Goal: Information Seeking & Learning: Learn about a topic

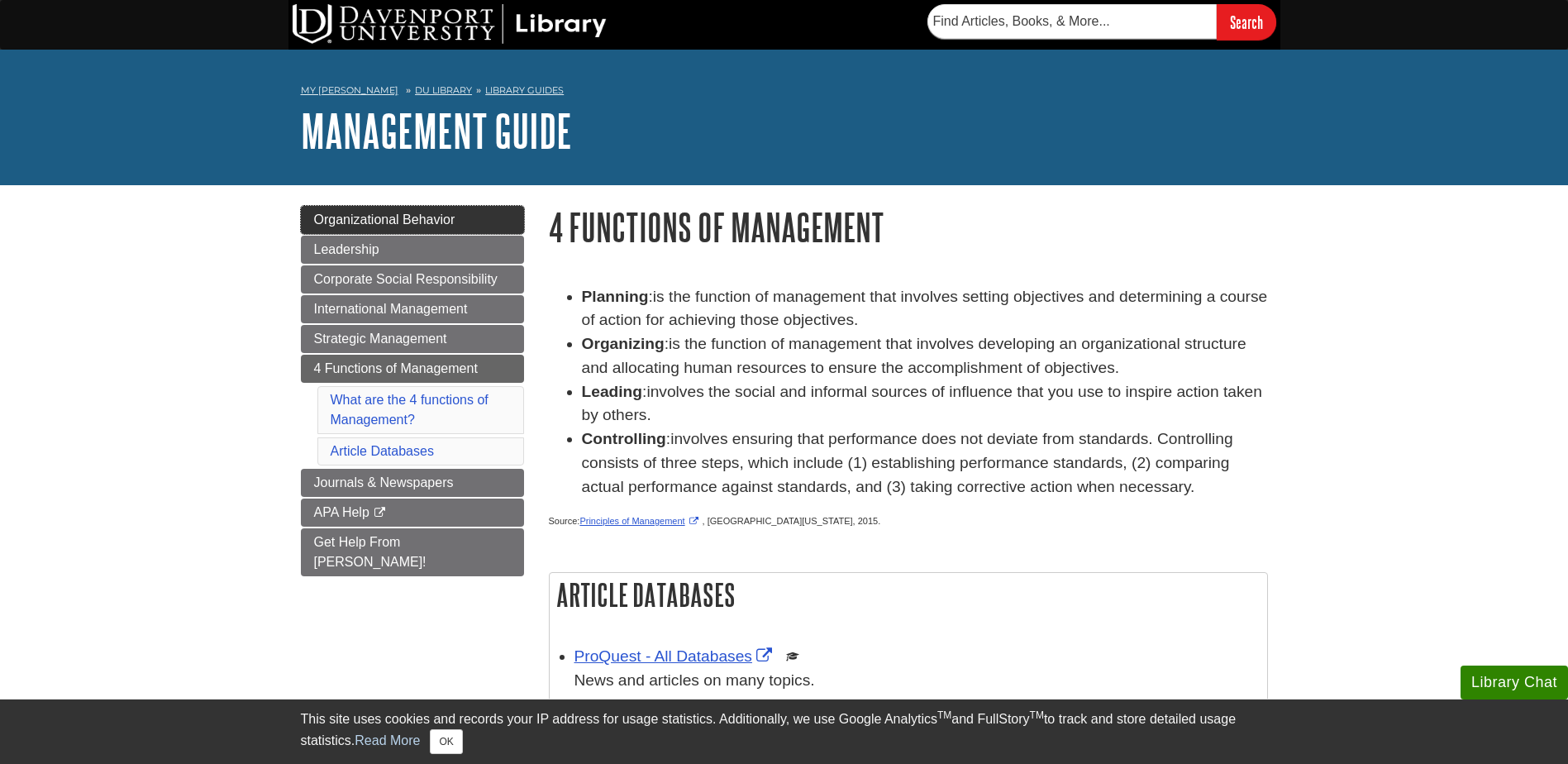
click at [418, 231] on link "Organizational Behavior" at bounding box center [412, 220] width 223 height 28
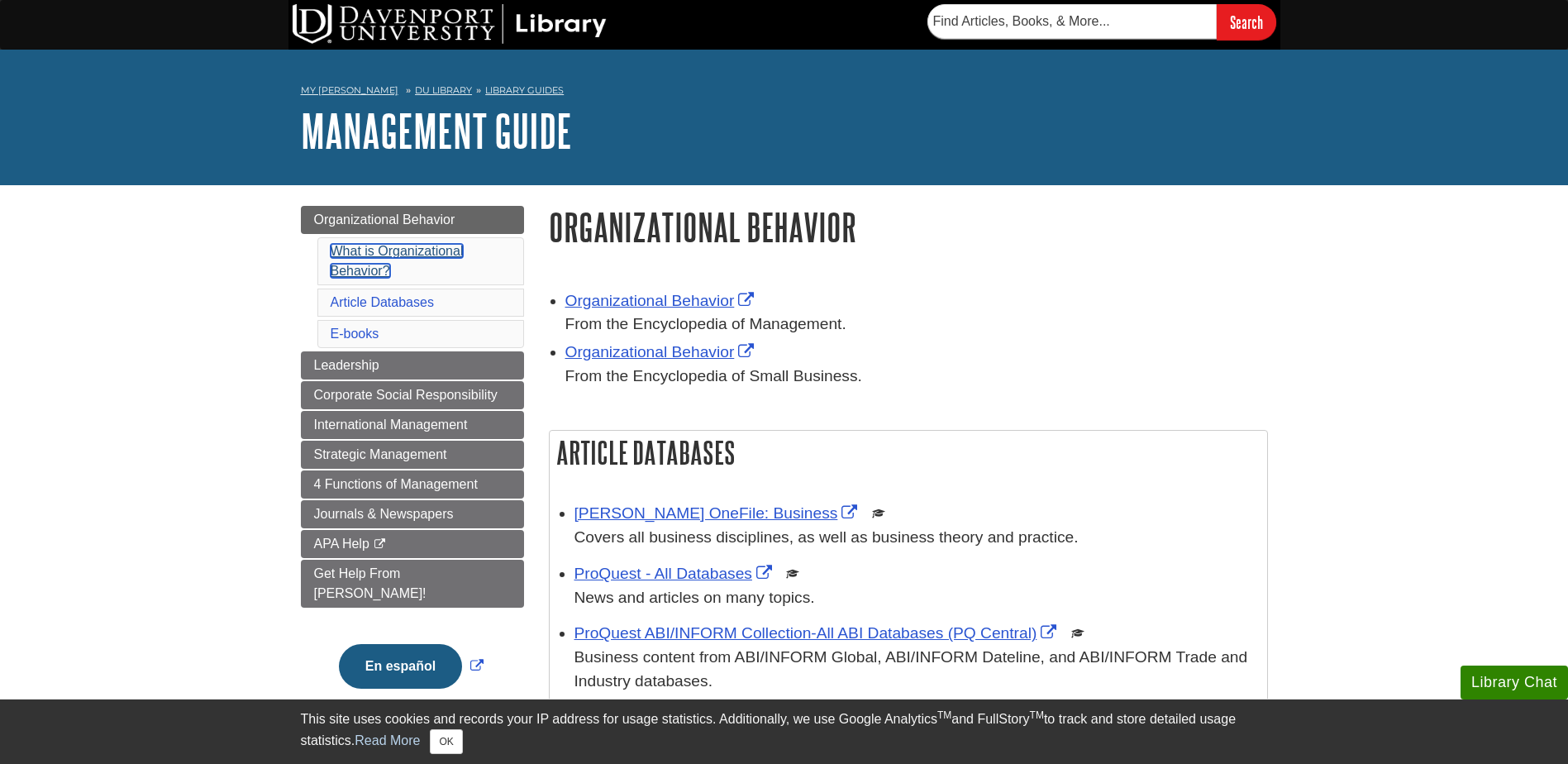
click at [405, 244] on link "What is Organizational Behavior?" at bounding box center [397, 260] width 133 height 33
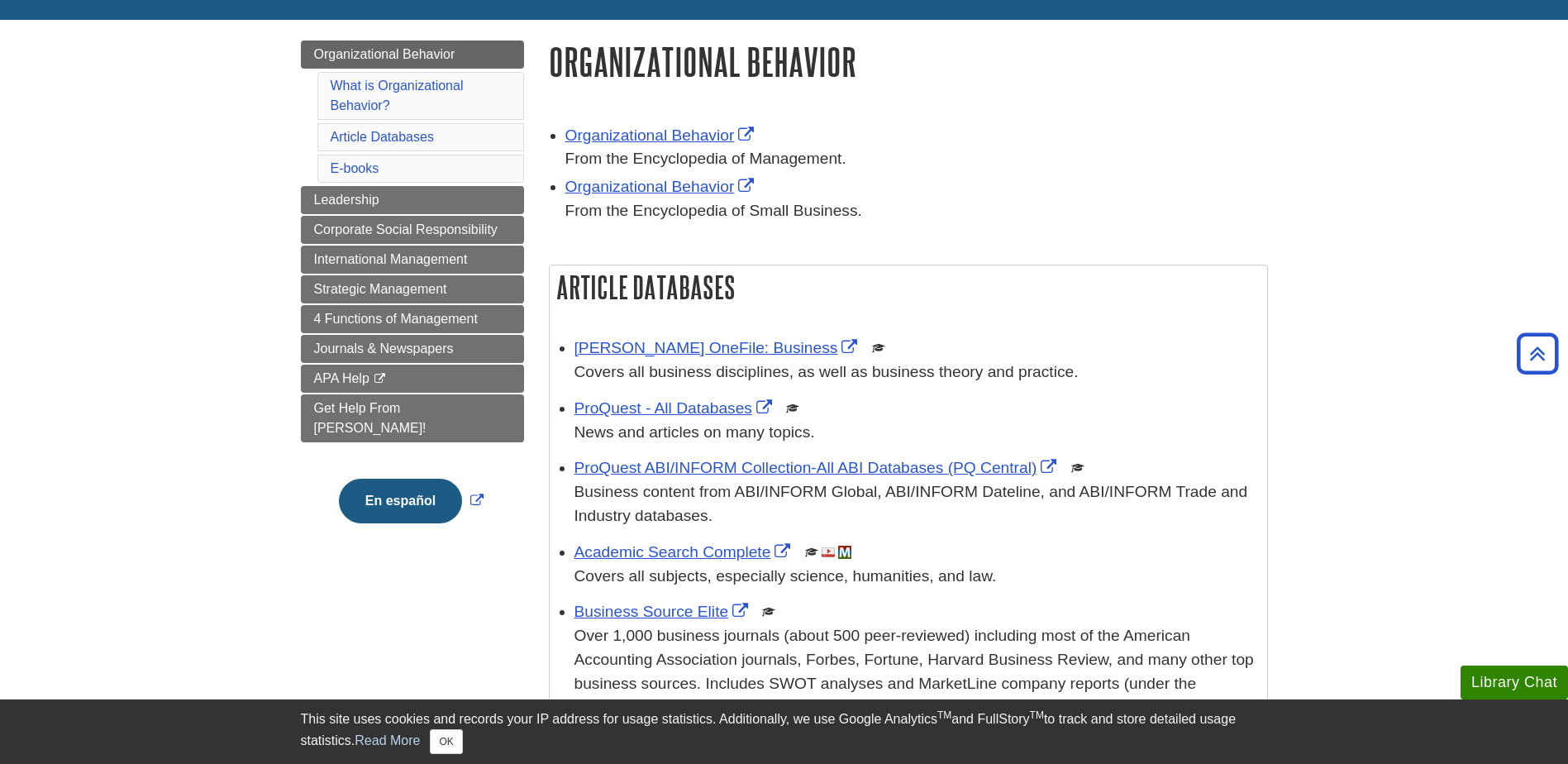
scroll to position [159, 0]
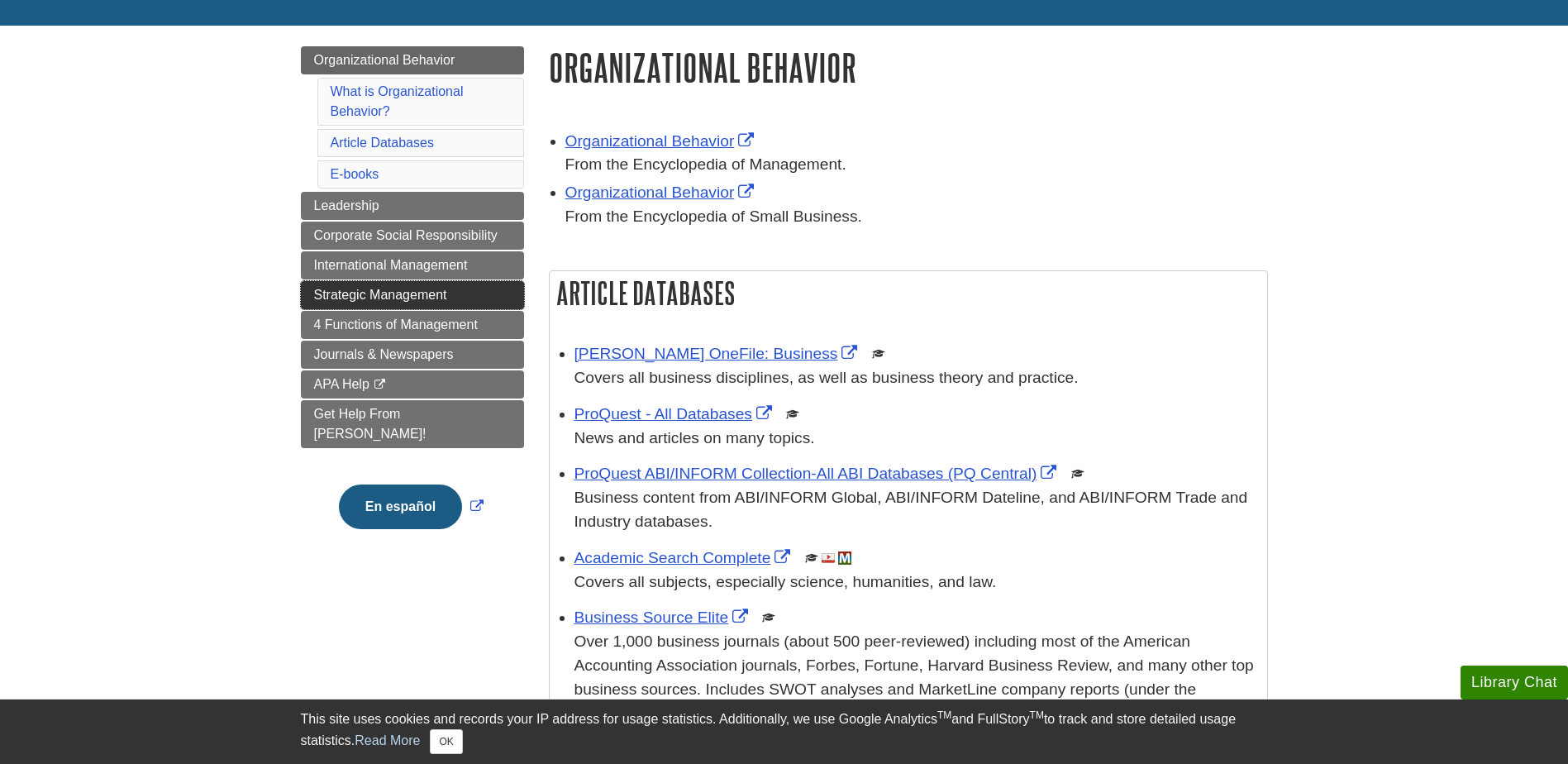
click at [360, 288] on span "Strategic Management" at bounding box center [380, 295] width 133 height 14
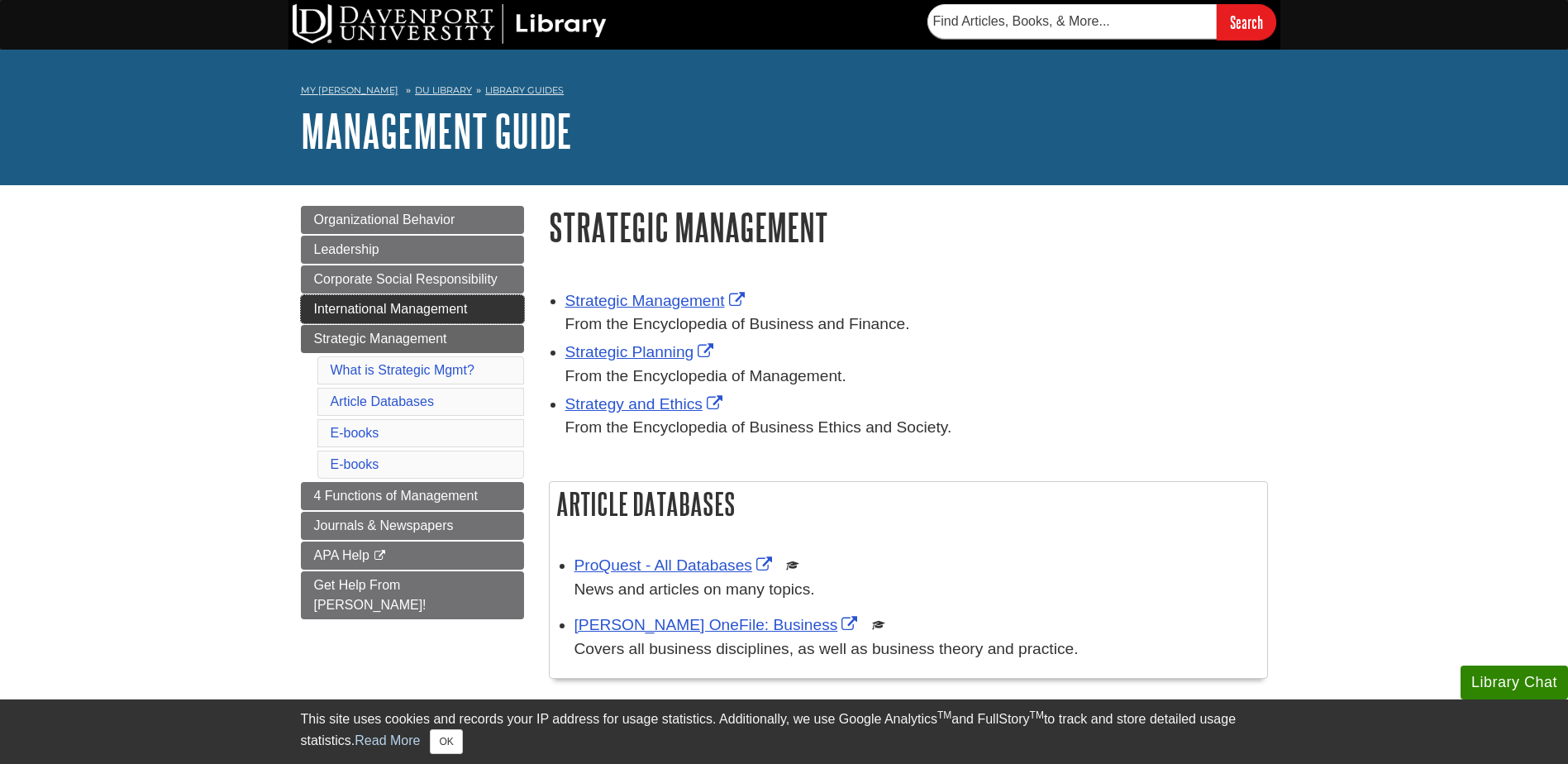
click at [407, 304] on span "International Management" at bounding box center [390, 309] width 154 height 14
